Goal: Navigation & Orientation: Find specific page/section

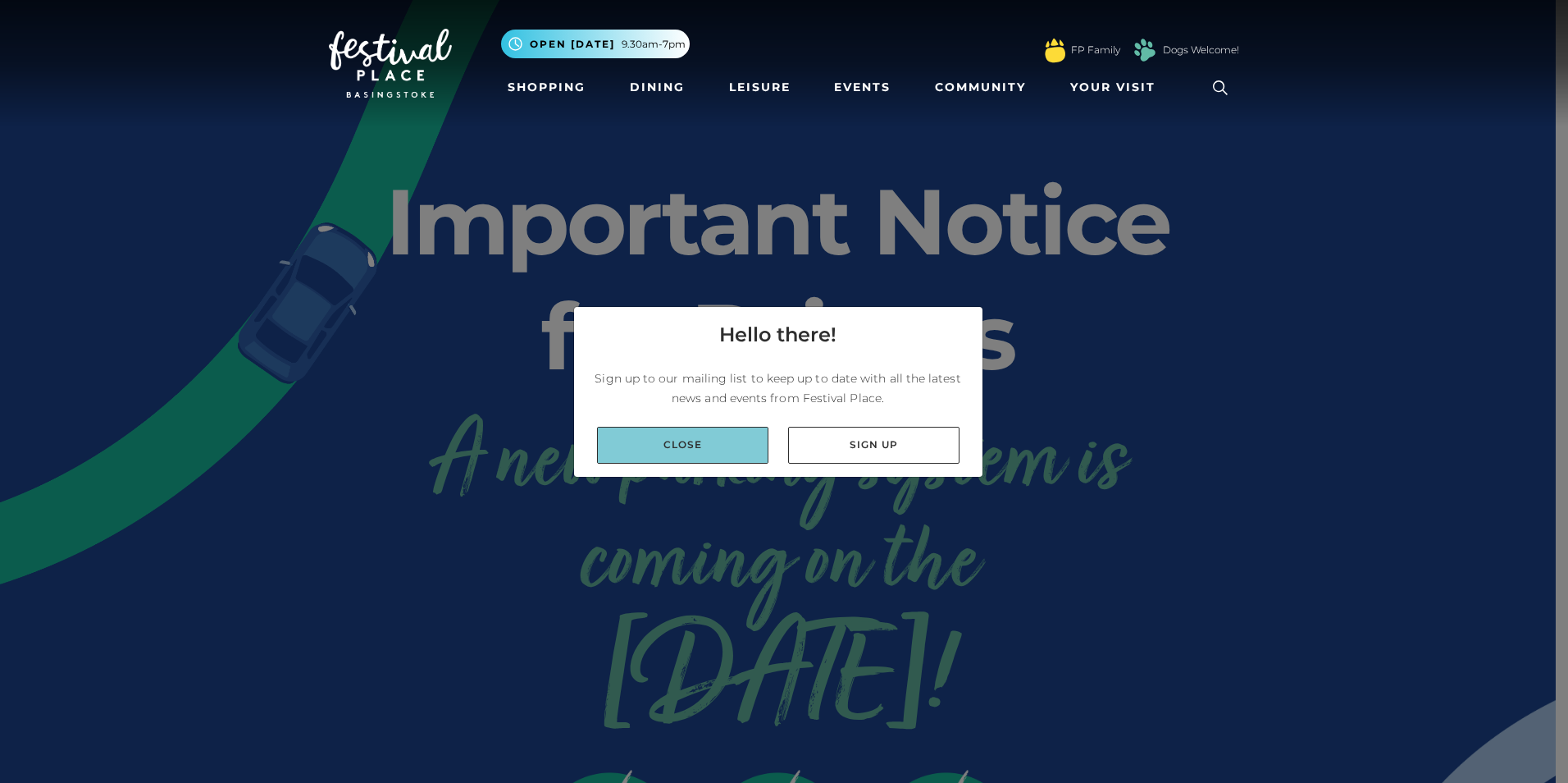
click at [735, 448] on link "Close" at bounding box center [683, 445] width 171 height 37
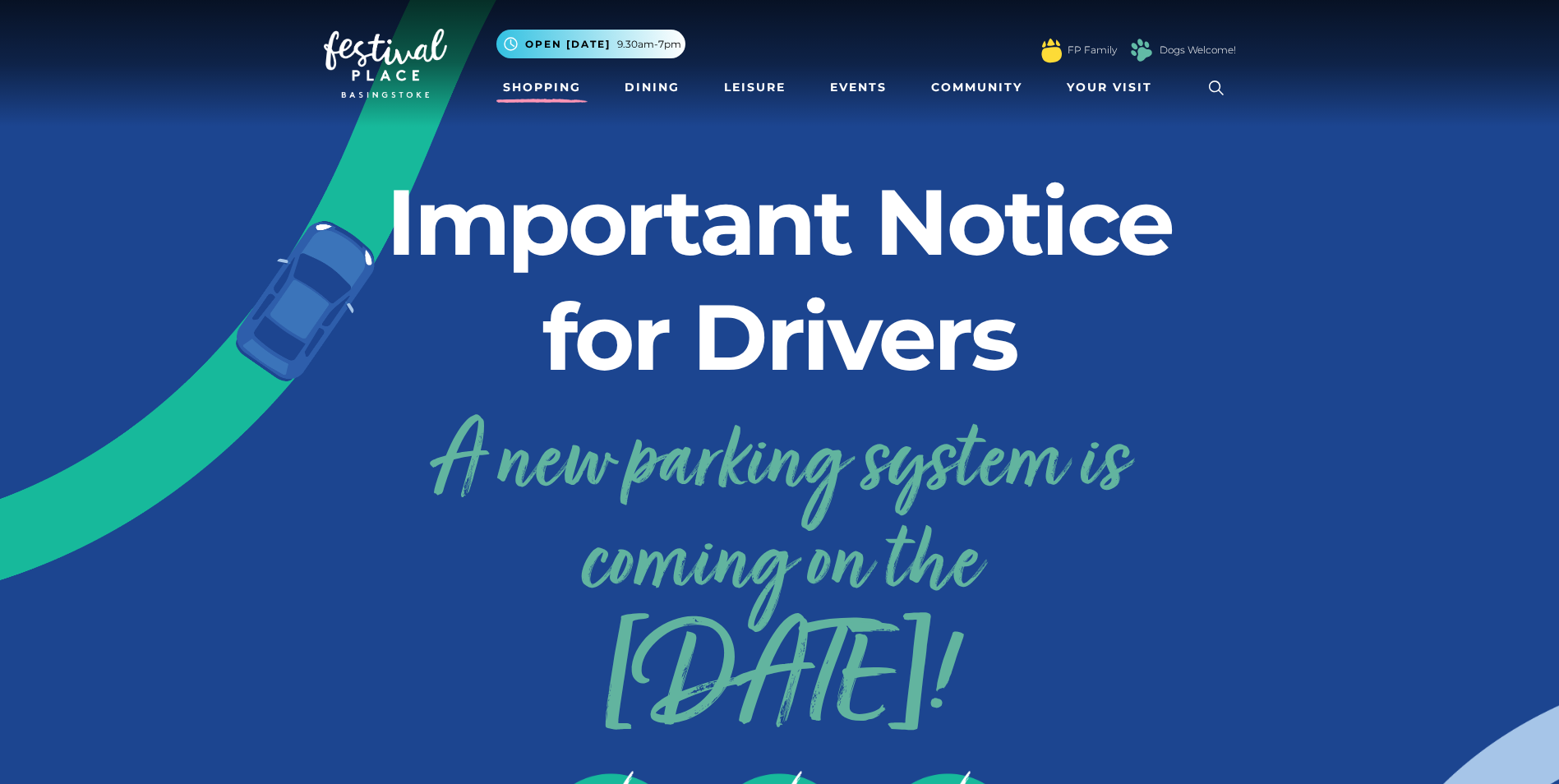
click at [533, 90] on link "Shopping" at bounding box center [541, 87] width 91 height 30
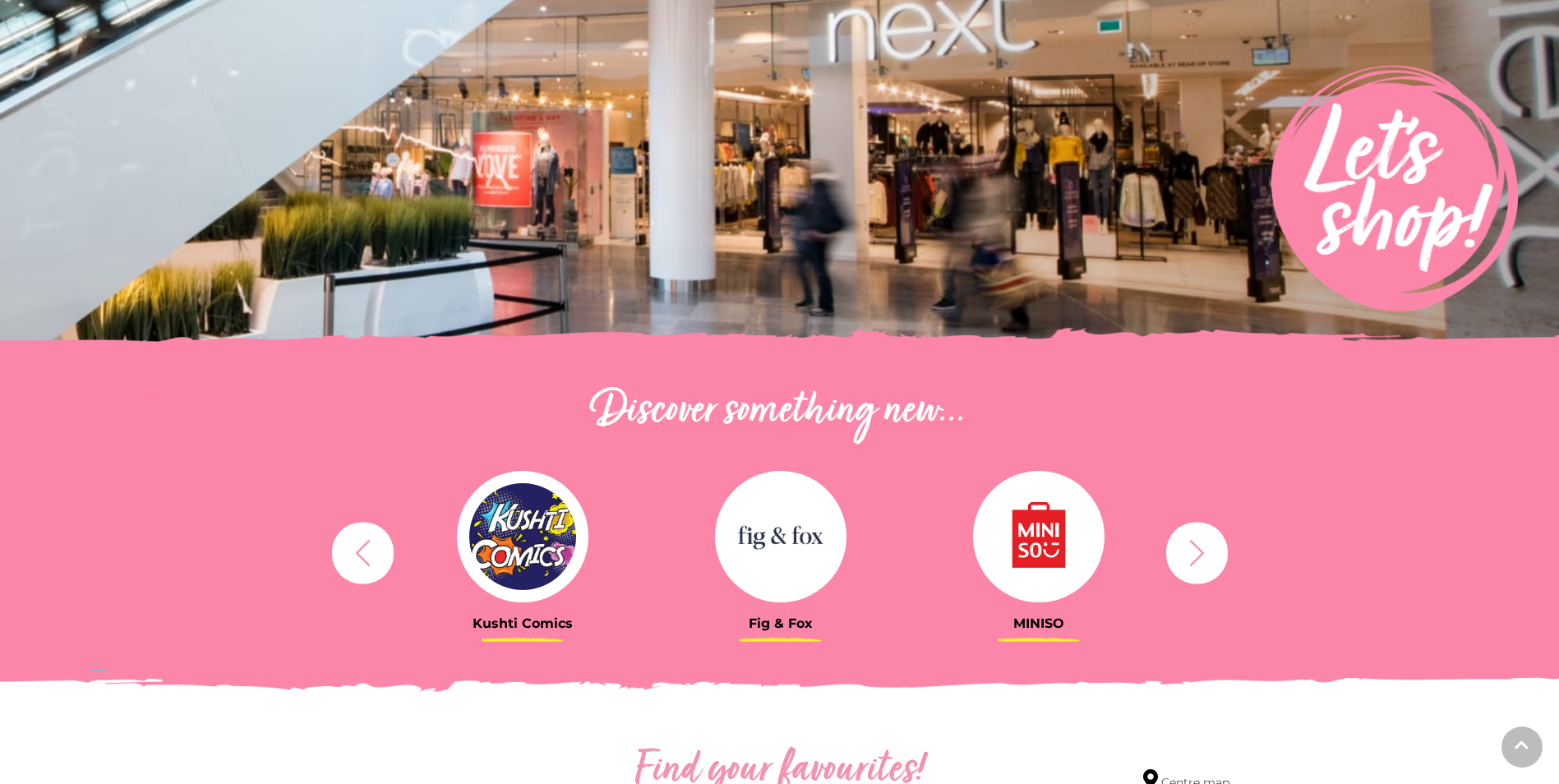
scroll to position [493, 0]
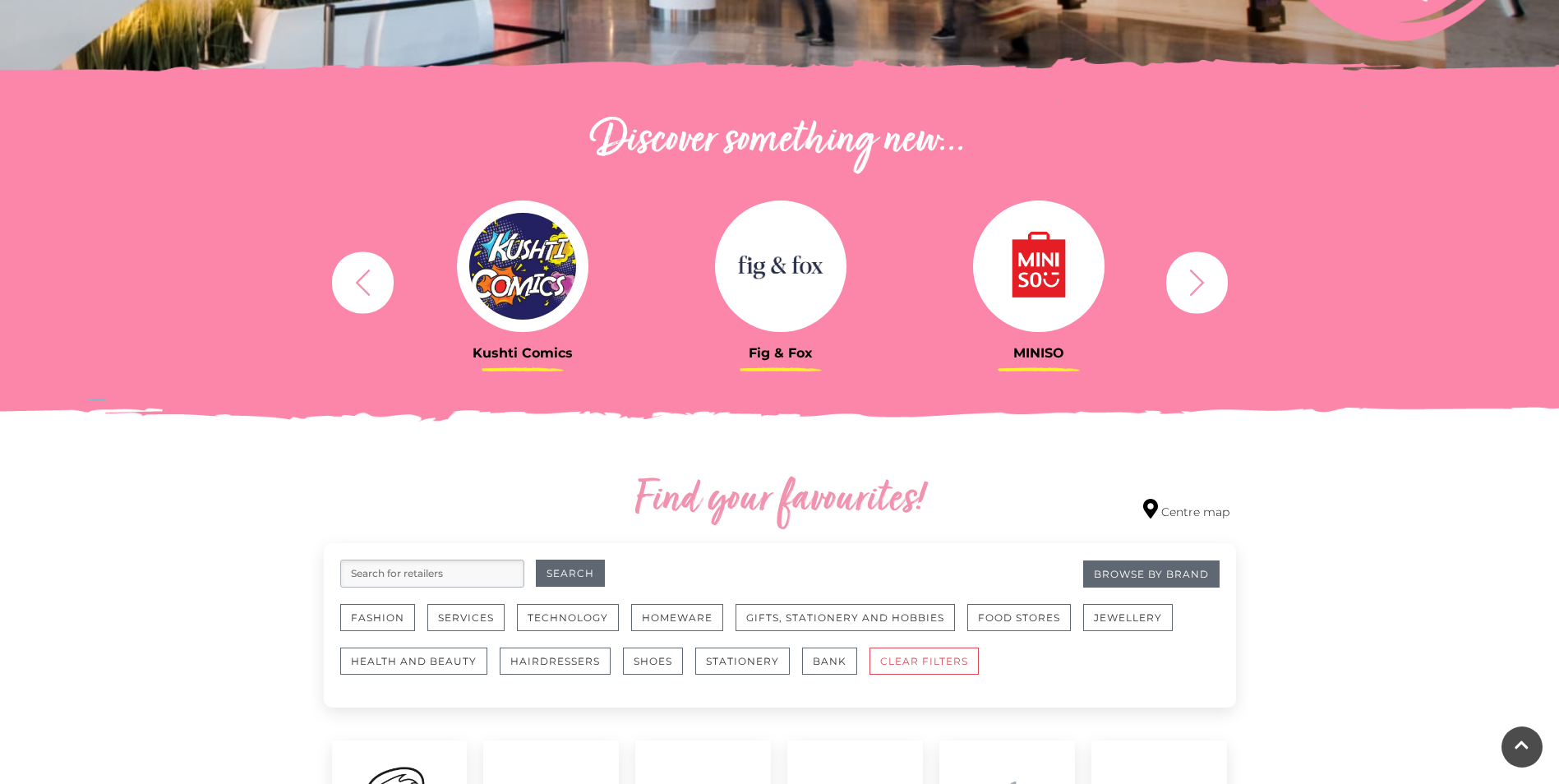
click at [782, 266] on img at bounding box center [780, 266] width 131 height 131
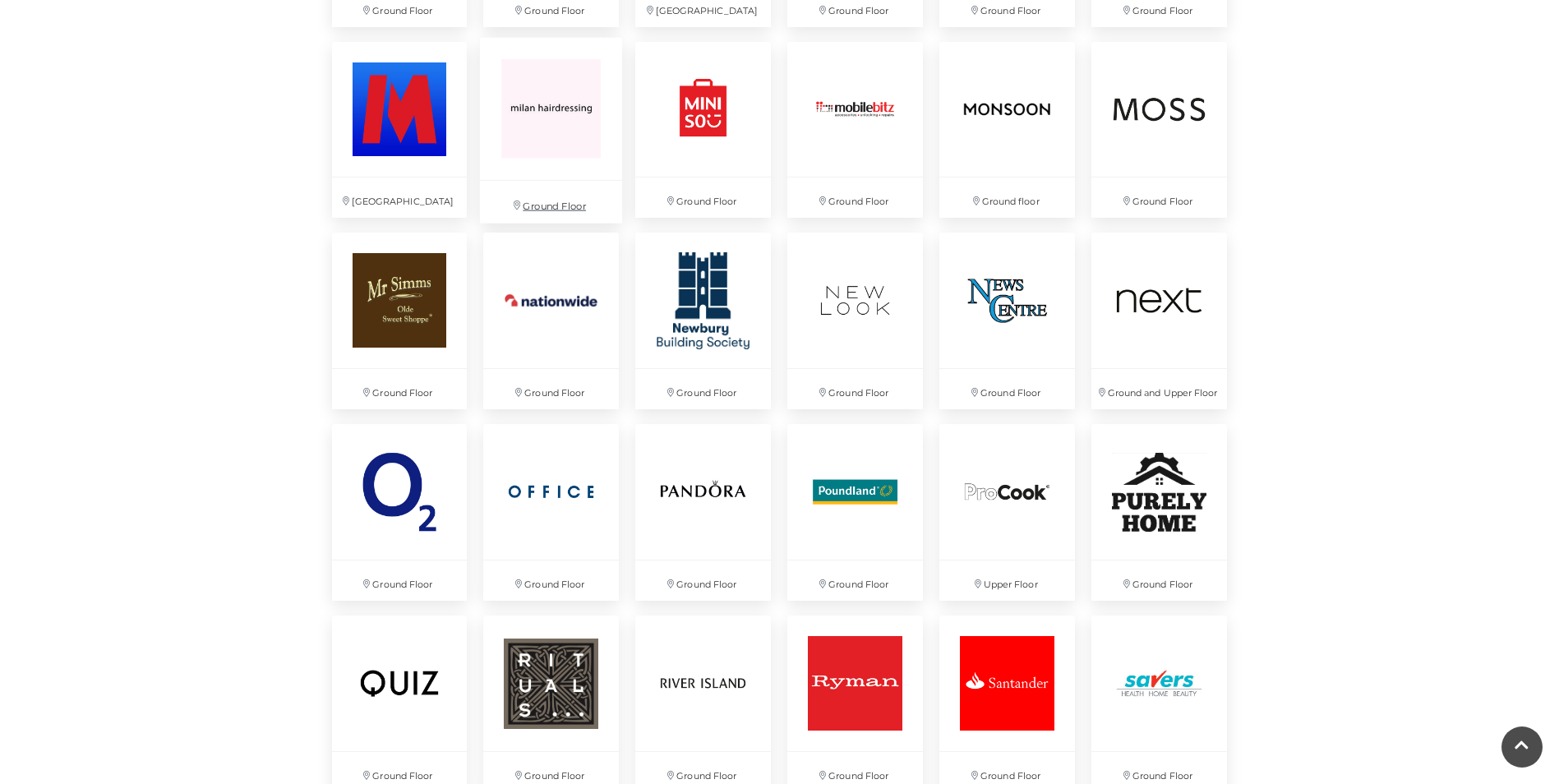
scroll to position [2958, 0]
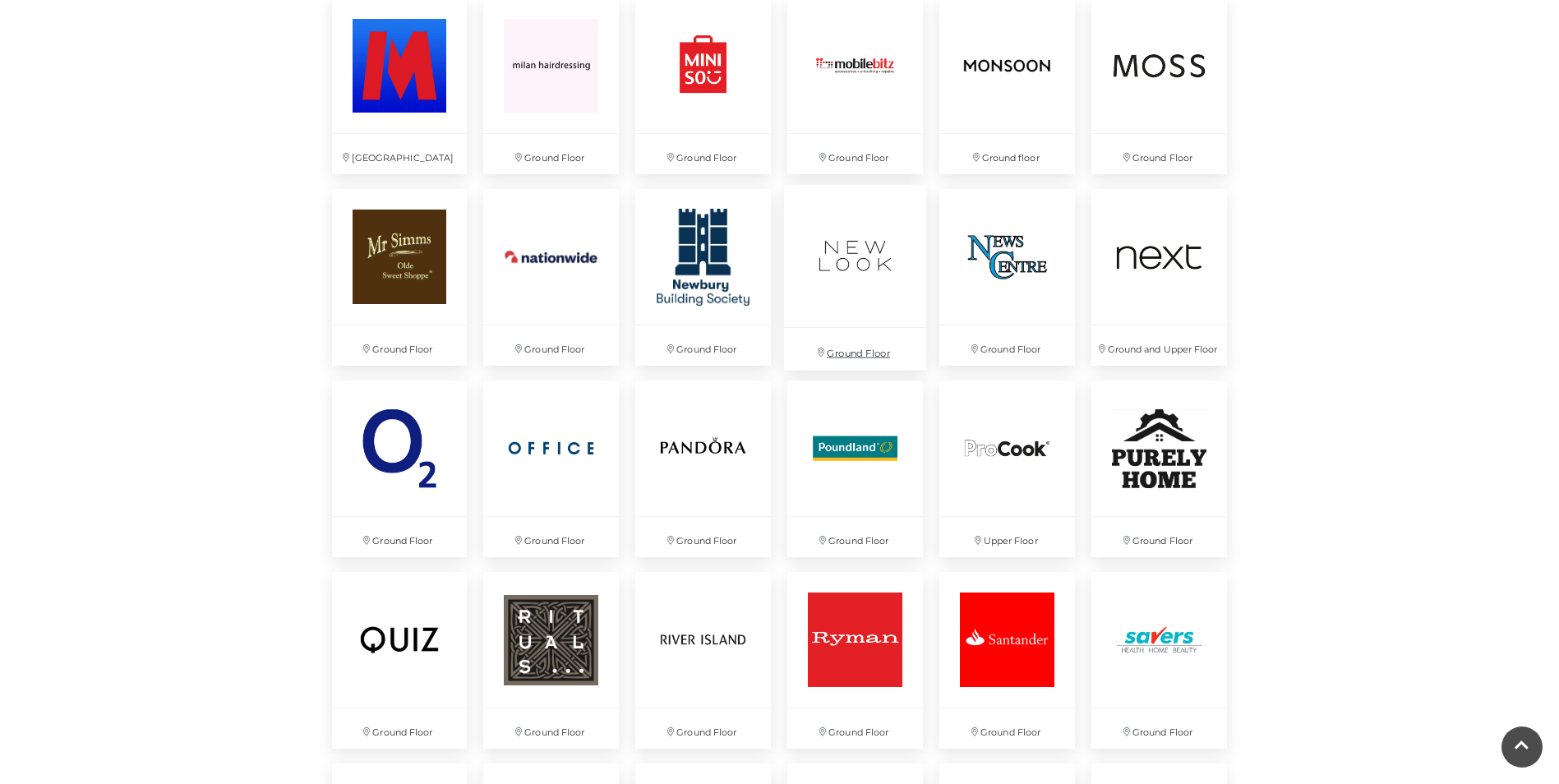
click at [873, 249] on img at bounding box center [855, 256] width 142 height 142
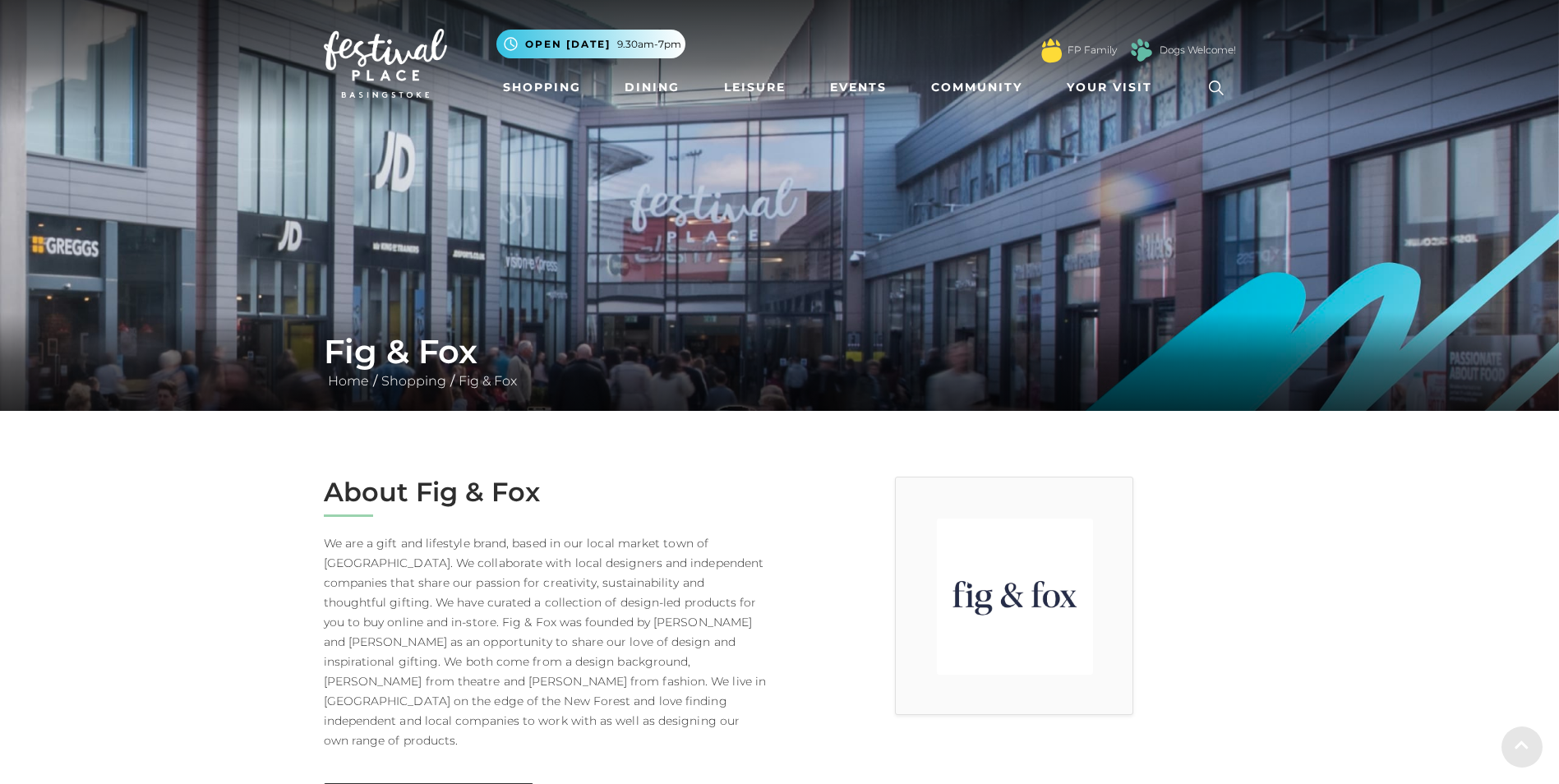
scroll to position [411, 0]
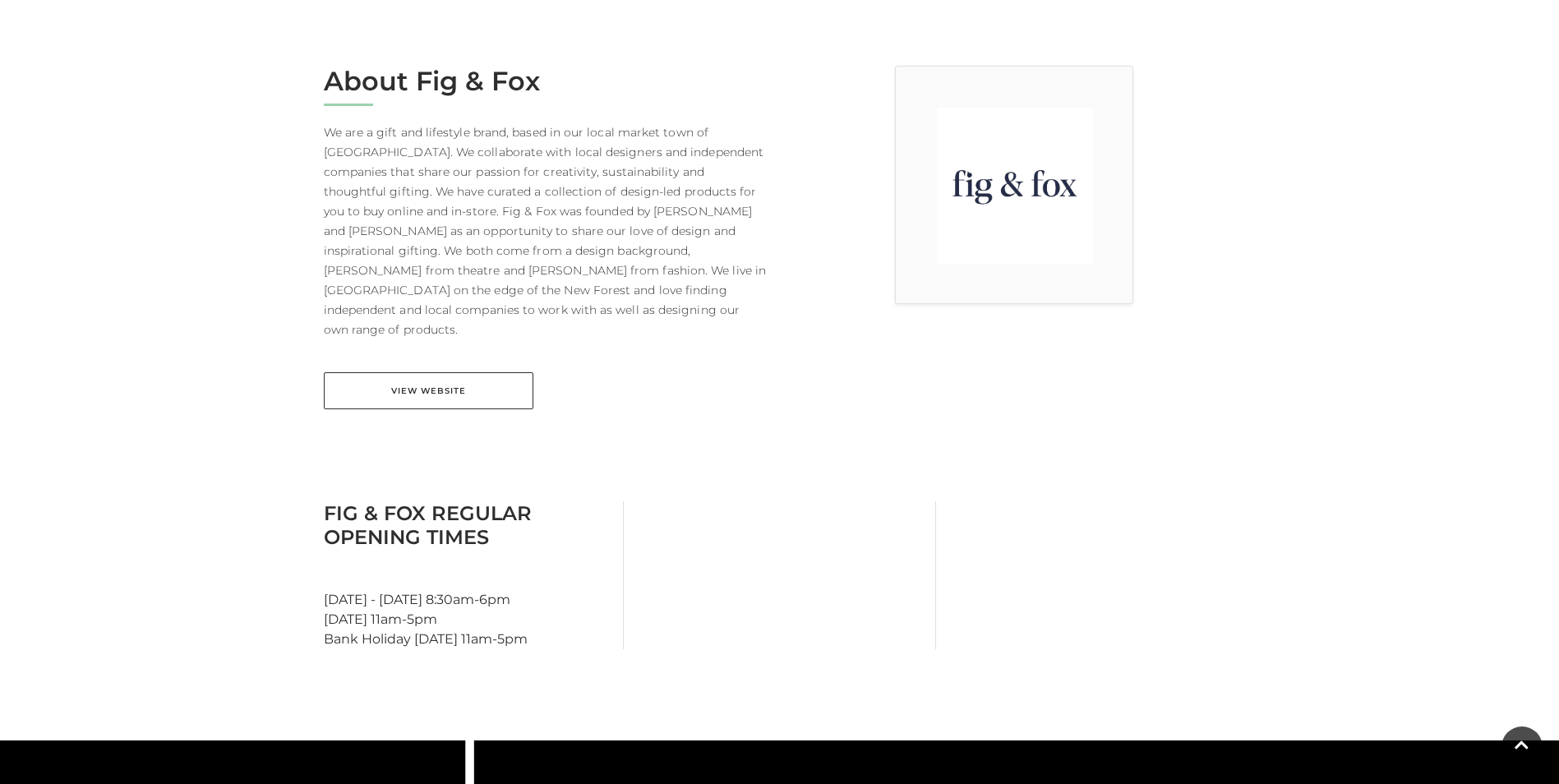
drag, startPoint x: 351, startPoint y: 557, endPoint x: 542, endPoint y: 557, distance: 191.0
click at [542, 557] on div "Fig & Fox Regular Opening Times Monday - Saturday 8:30am-6pm Sunday 11am-5pm Ba…" at bounding box center [467, 575] width 312 height 148
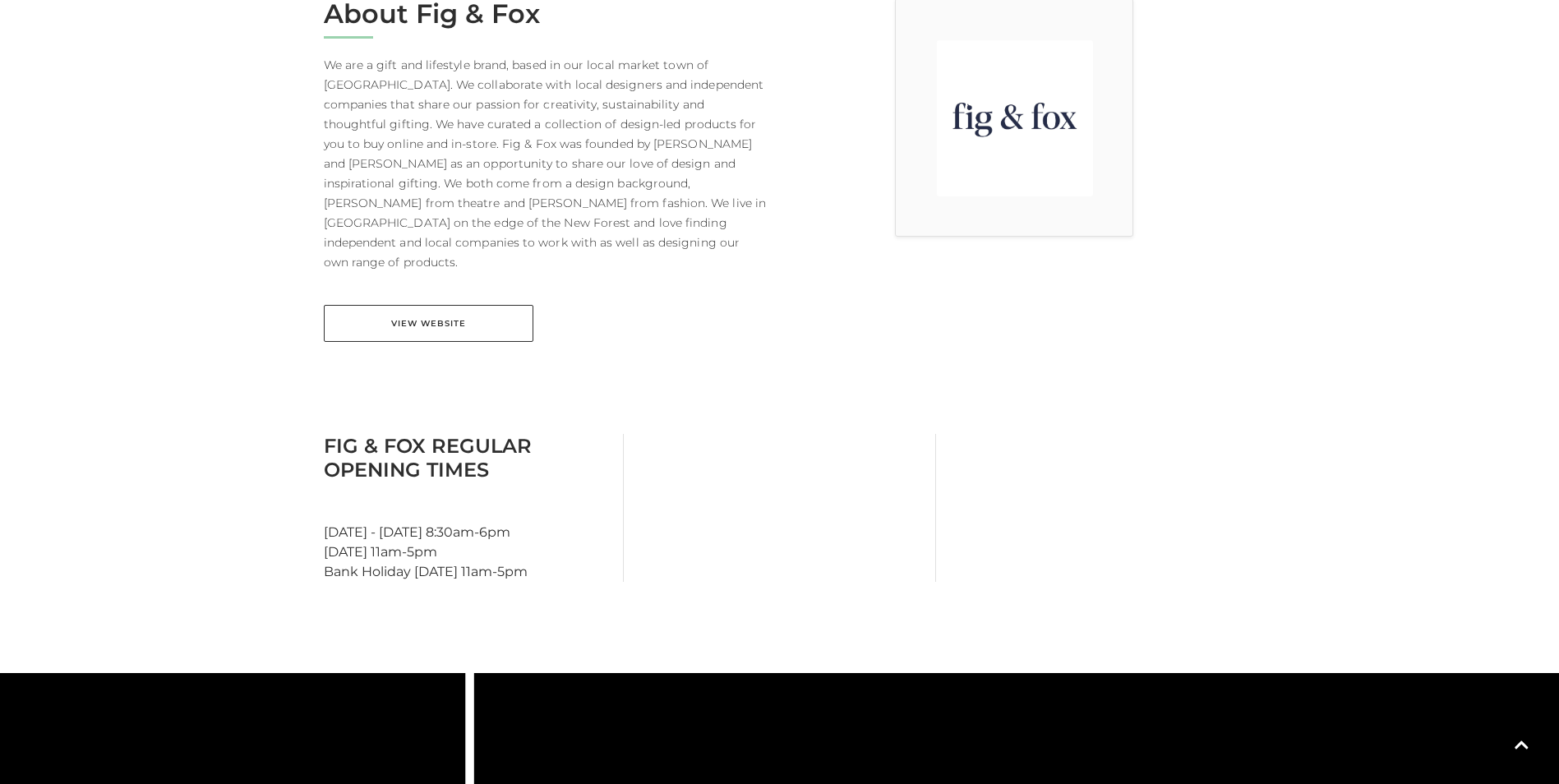
scroll to position [575, 0]
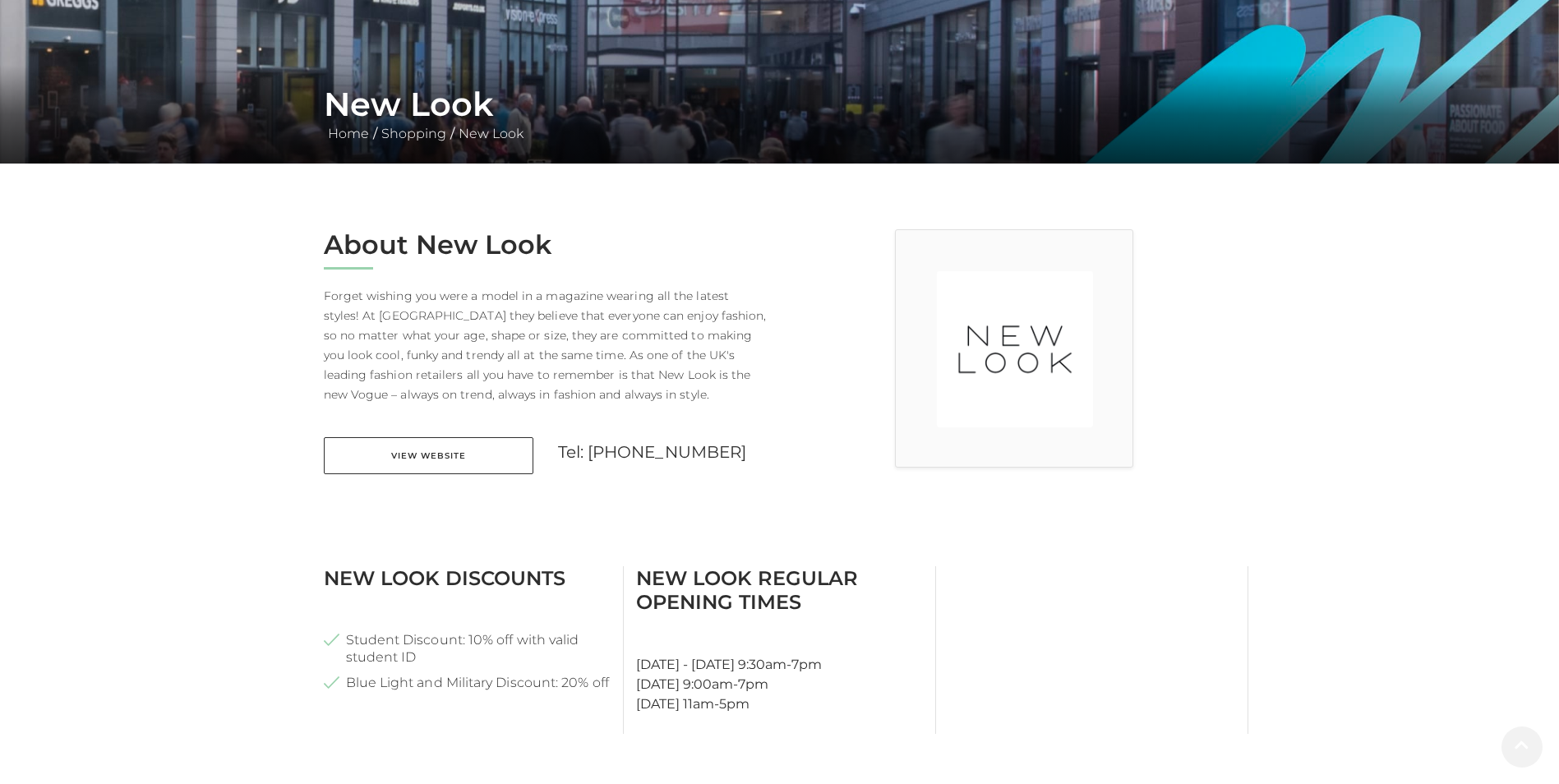
scroll to position [493, 0]
